Goal: Task Accomplishment & Management: Manage account settings

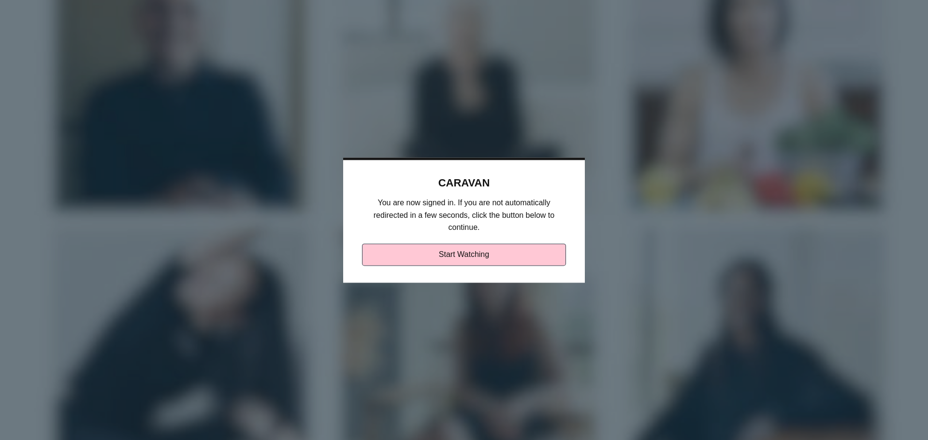
drag, startPoint x: 535, startPoint y: 172, endPoint x: 507, endPoint y: 185, distance: 30.9
click at [507, 185] on div "CARAVAN You are now signed in. If you are not automatically redirected in a few…" at bounding box center [464, 220] width 242 height 125
click at [451, 254] on link "Start Watching" at bounding box center [464, 255] width 204 height 22
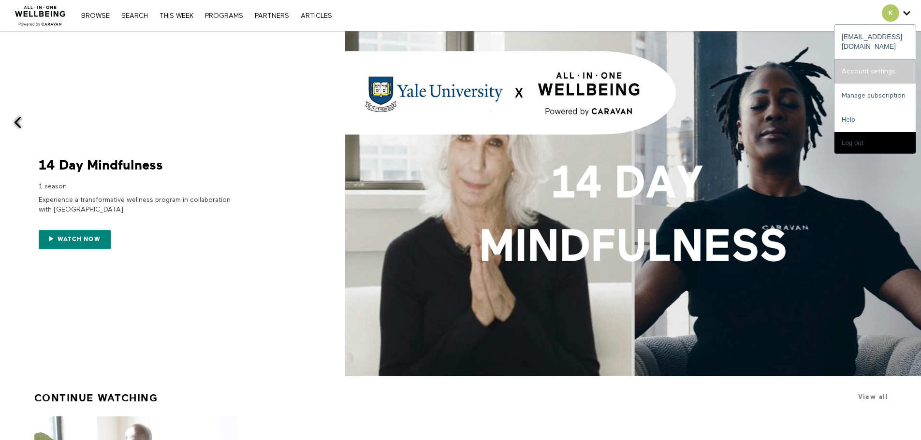
click at [861, 64] on link "Account settings" at bounding box center [874, 71] width 81 height 24
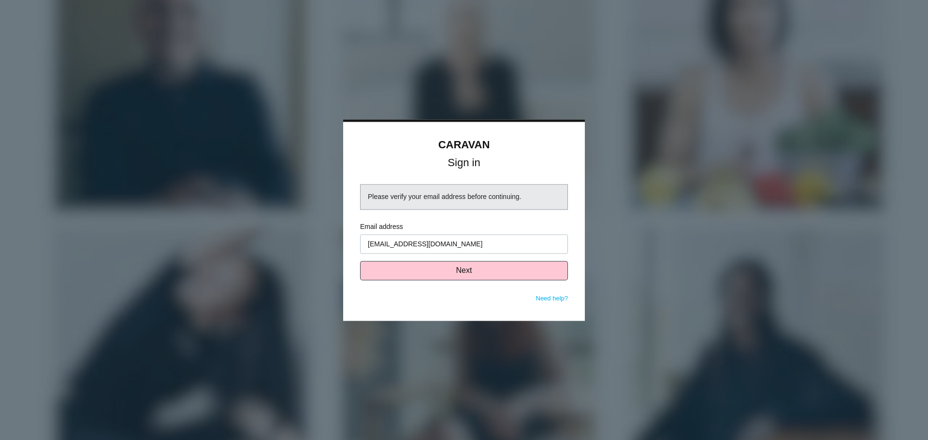
type input "[EMAIL_ADDRESS][DOMAIN_NAME]"
click at [378, 241] on input "Email address" at bounding box center [464, 243] width 208 height 19
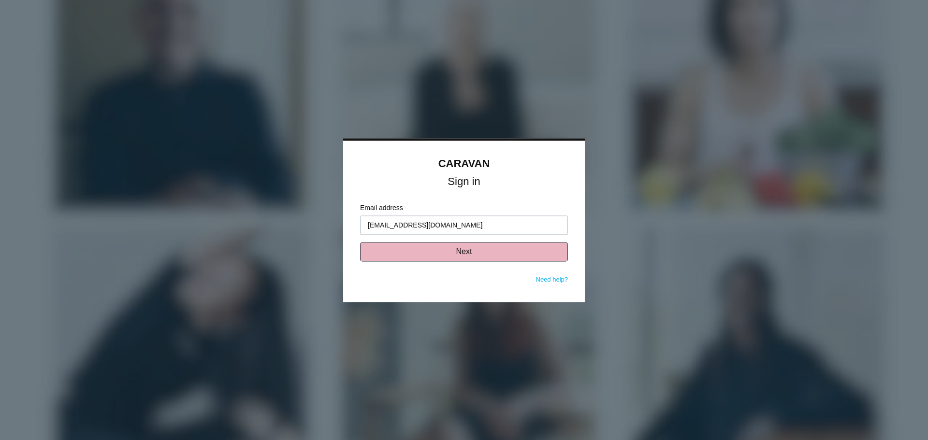
type input "kfox@saxadvisorygroup.com"
click at [424, 253] on button "Next" at bounding box center [464, 251] width 208 height 19
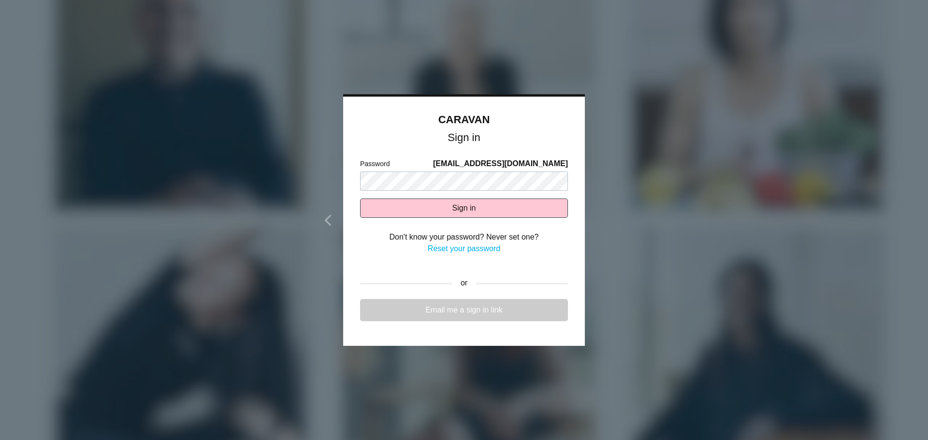
click at [464, 312] on link "Email me a sign in link" at bounding box center [464, 310] width 208 height 22
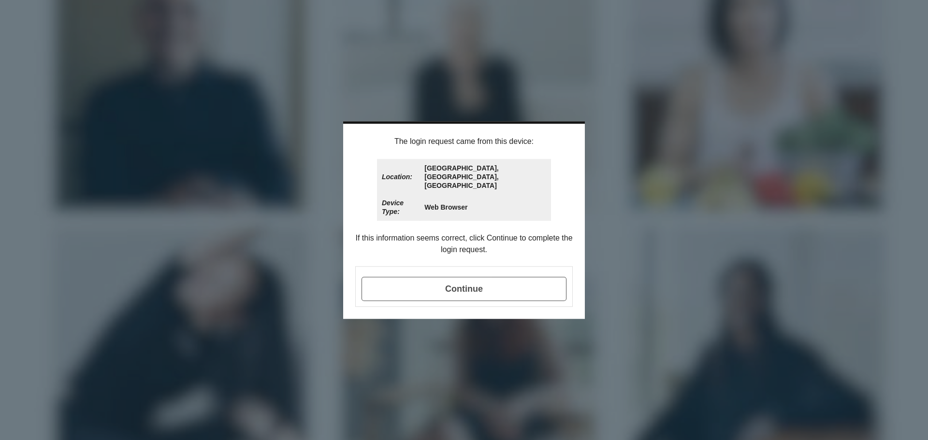
click at [463, 281] on span "Continue" at bounding box center [463, 289] width 205 height 24
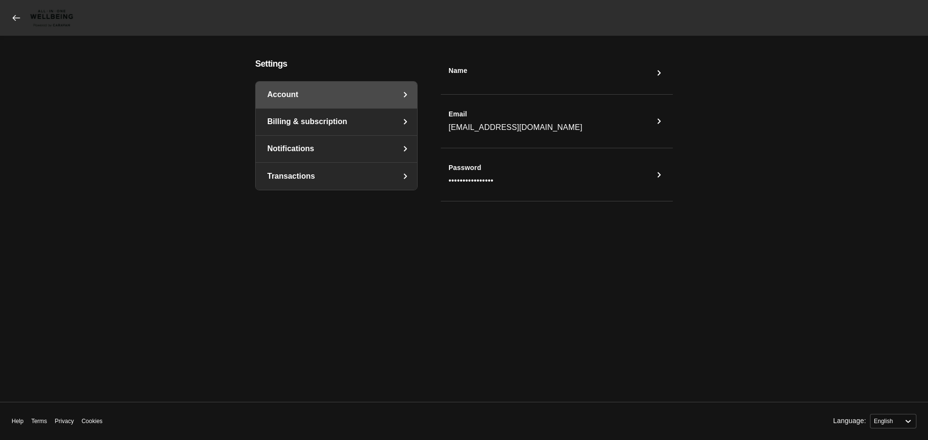
select select "en"
click at [166, 287] on main "Settings Account Billing & subscription Notifications Transactions Name Email […" at bounding box center [464, 219] width 851 height 320
select select "en"
click at [823, 124] on main "Settings Account Billing & subscription Notifications Transactions Name Email k…" at bounding box center [464, 219] width 851 height 320
click at [17, 16] on icon at bounding box center [17, 18] width 10 height 10
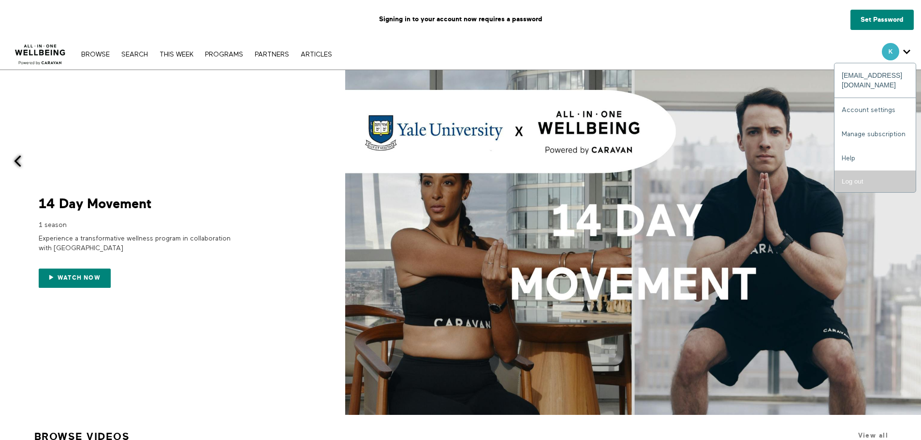
click at [855, 174] on input "Log out" at bounding box center [874, 182] width 81 height 22
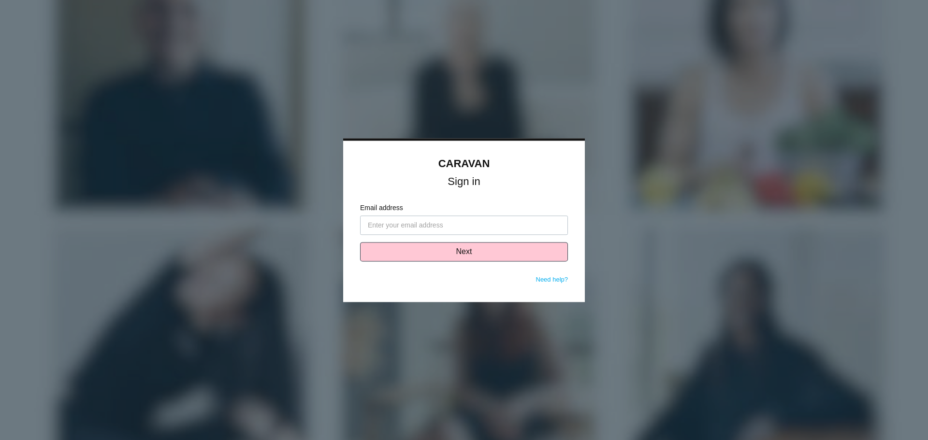
click at [388, 224] on input "Email address" at bounding box center [464, 225] width 208 height 19
type input "[EMAIL_ADDRESS][DOMAIN_NAME]"
click at [446, 251] on button "Next" at bounding box center [464, 251] width 208 height 19
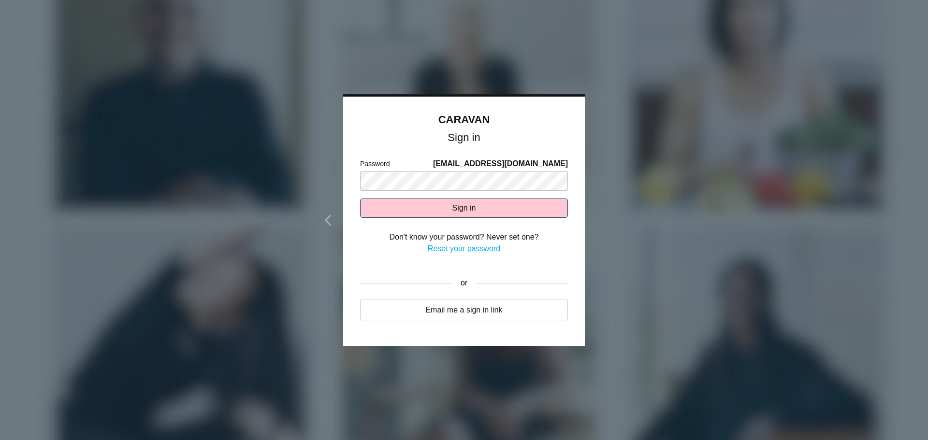
click at [483, 249] on link "Reset your password" at bounding box center [464, 249] width 72 height 8
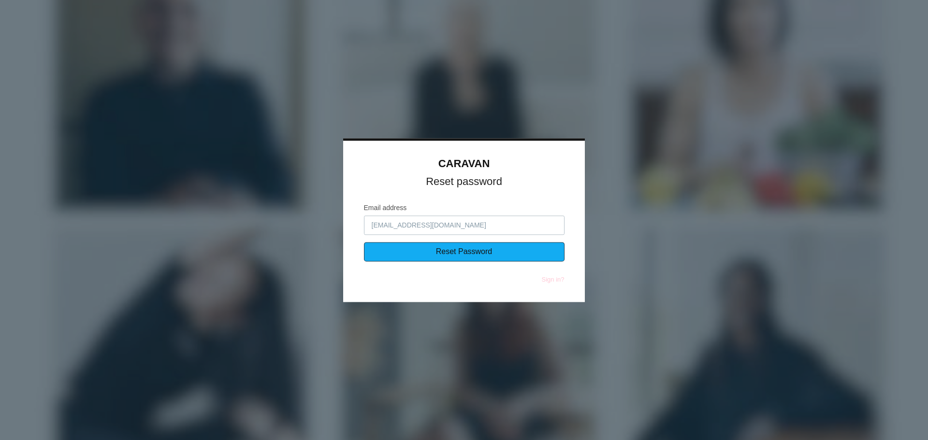
type input "[EMAIL_ADDRESS][DOMAIN_NAME]"
click at [457, 252] on input "Reset Password" at bounding box center [464, 251] width 201 height 19
type input "Sending..."
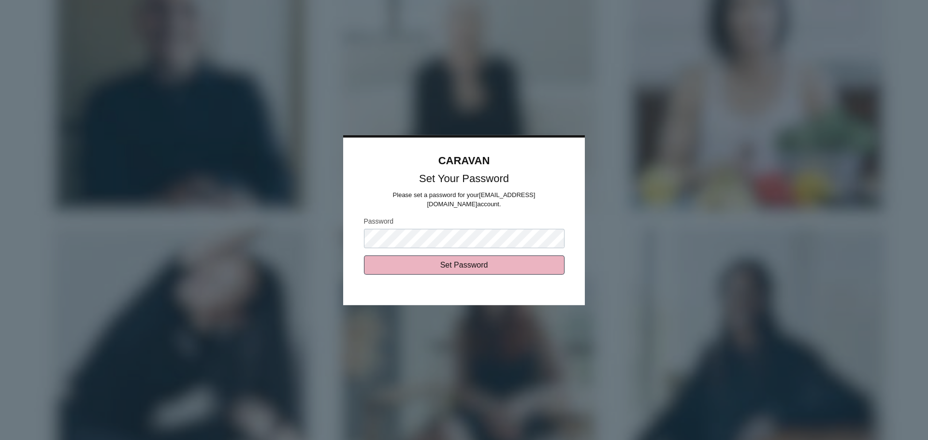
click at [446, 261] on input "Set Password" at bounding box center [464, 265] width 201 height 19
type input "Sending..."
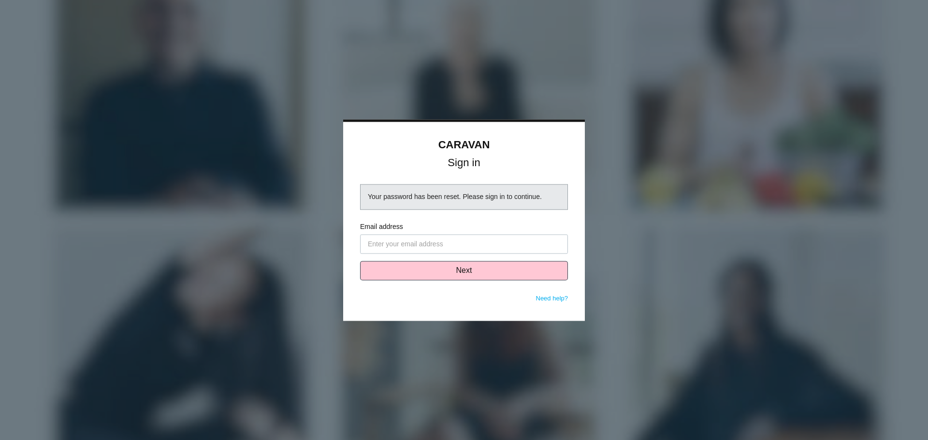
click at [430, 243] on input "Email address" at bounding box center [464, 243] width 208 height 19
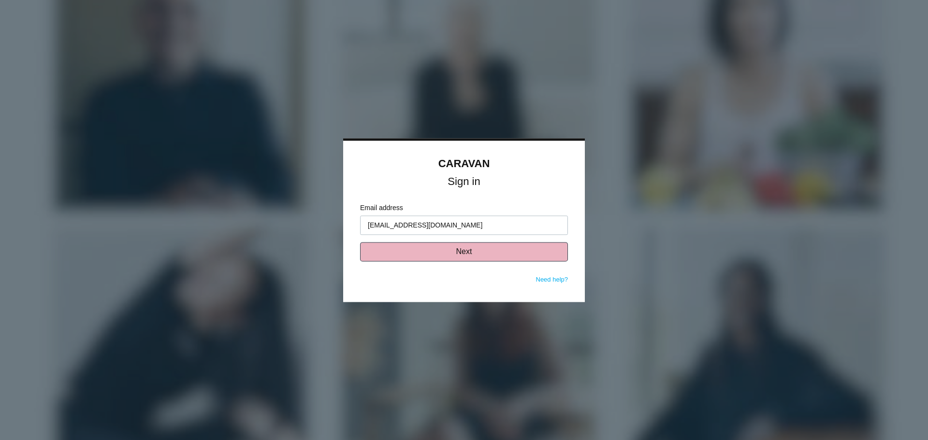
type input "[EMAIL_ADDRESS][DOMAIN_NAME]"
click at [447, 251] on button "Next" at bounding box center [464, 251] width 208 height 19
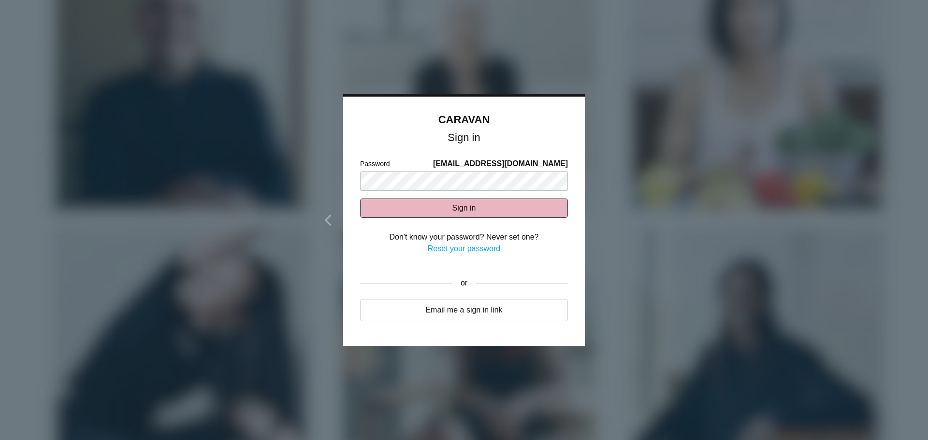
click at [452, 204] on button "Sign in" at bounding box center [464, 208] width 208 height 19
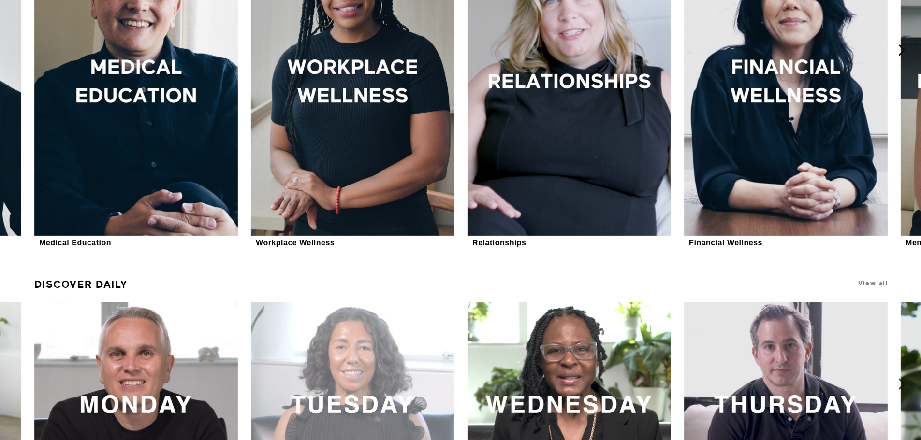
scroll to position [241, 0]
